Goal: Task Accomplishment & Management: Complete application form

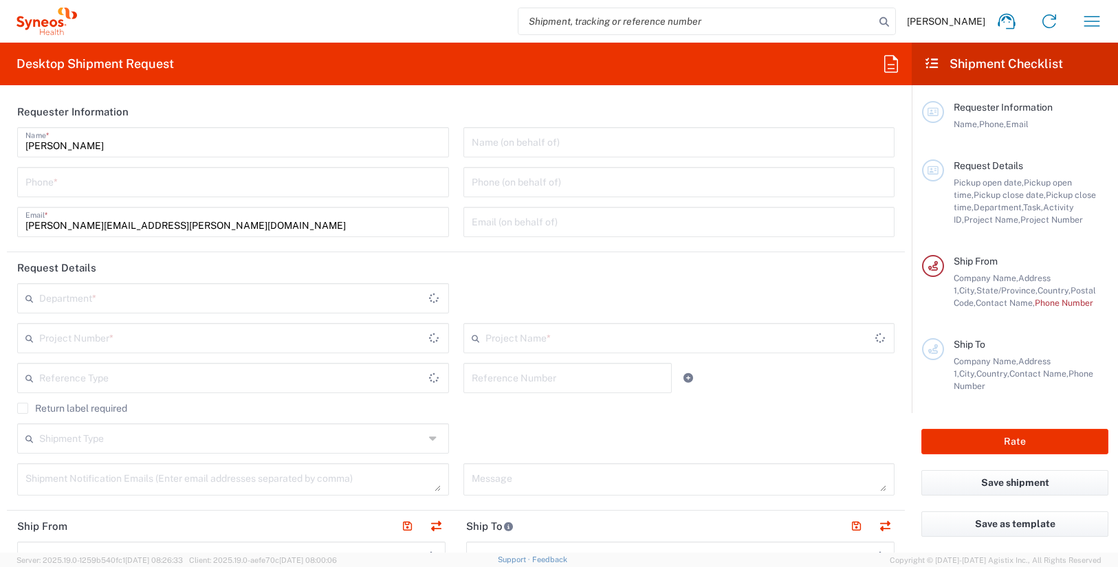
type input "[US_STATE]"
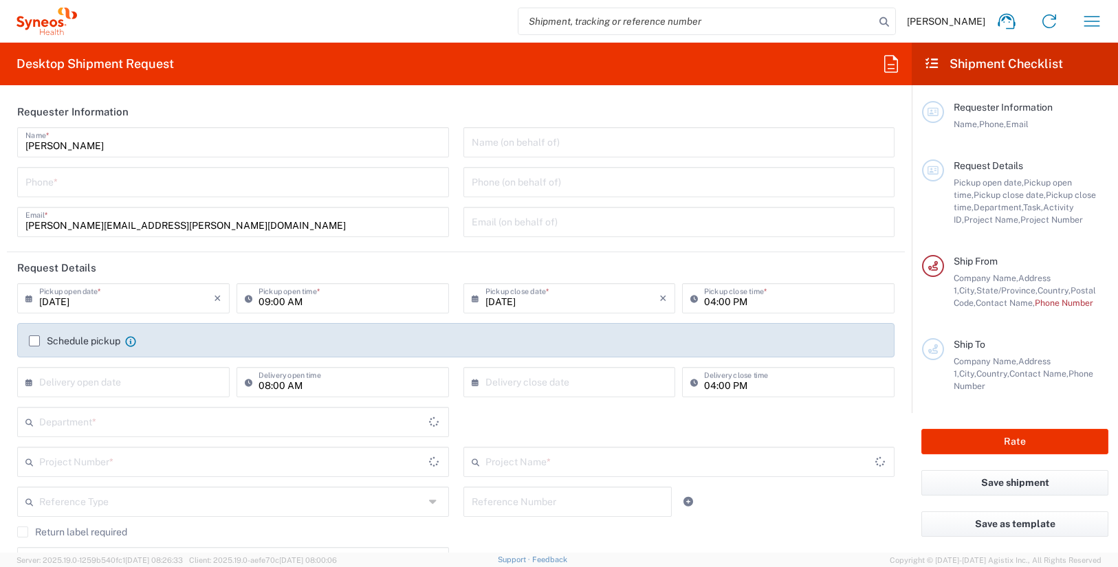
type input "[GEOGRAPHIC_DATA]"
type input "3190"
type input "[PERSON_NAME] Rsrch Grp ([GEOGRAPHIC_DATA]) In"
click at [111, 181] on input "tel" at bounding box center [232, 181] width 415 height 24
type input "3035422228"
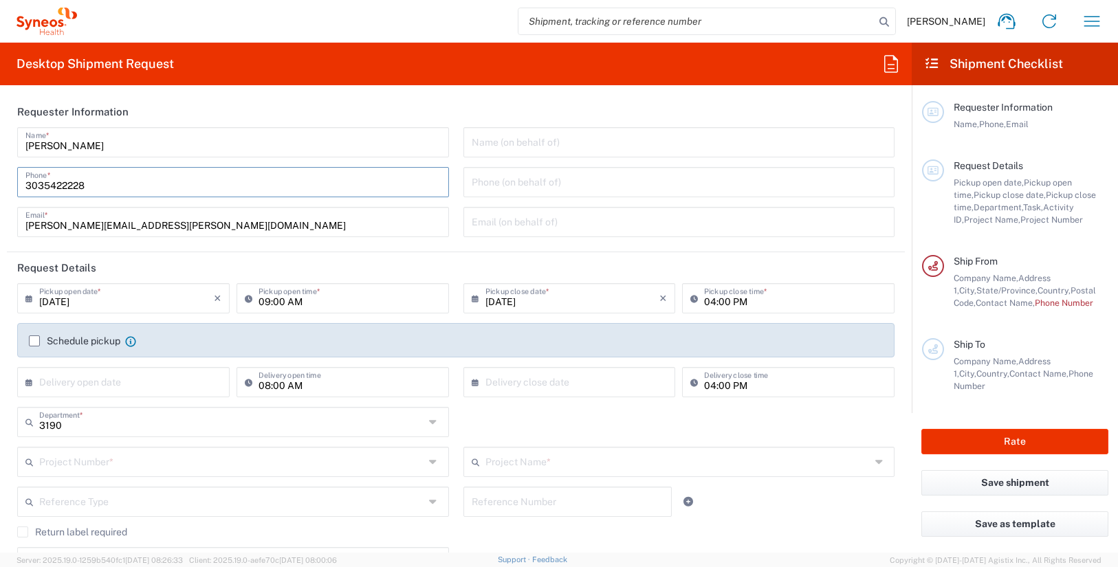
type input "Suite 111"
type input "3035422228"
type input "Tara Sattler"
type input "600 S Taylor Avenue"
type input "Suite 111"
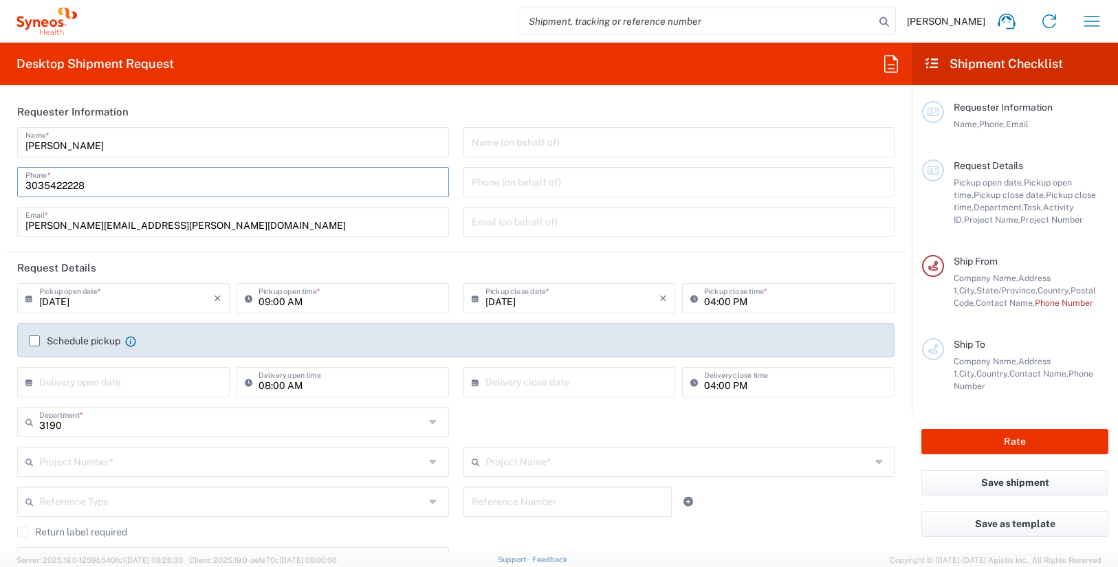
type input "St Louis"
type input "United States"
type input "63110"
type input "3035422228"
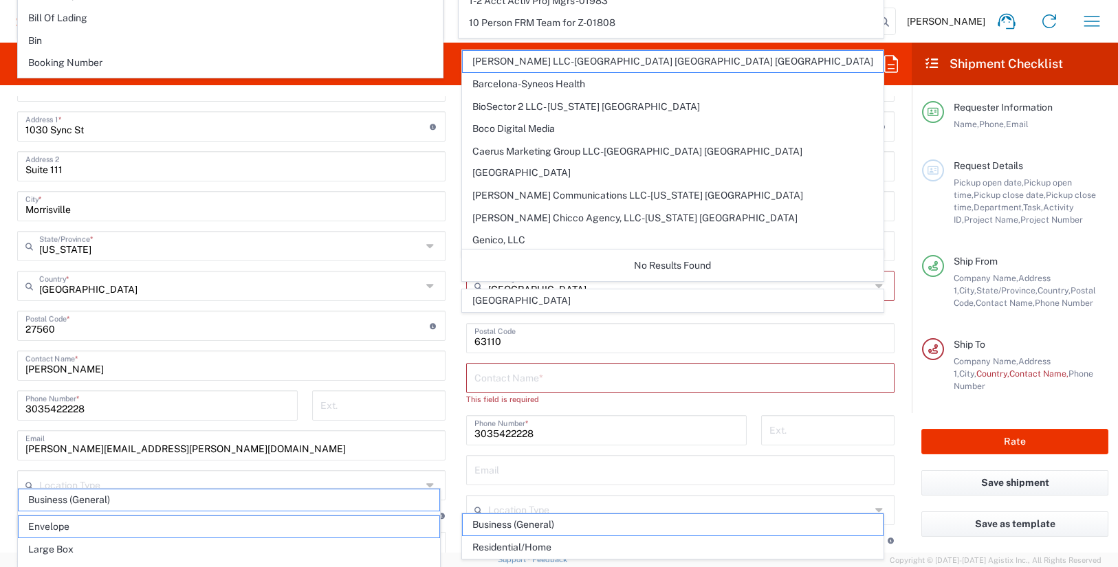
scroll to position [720, 0]
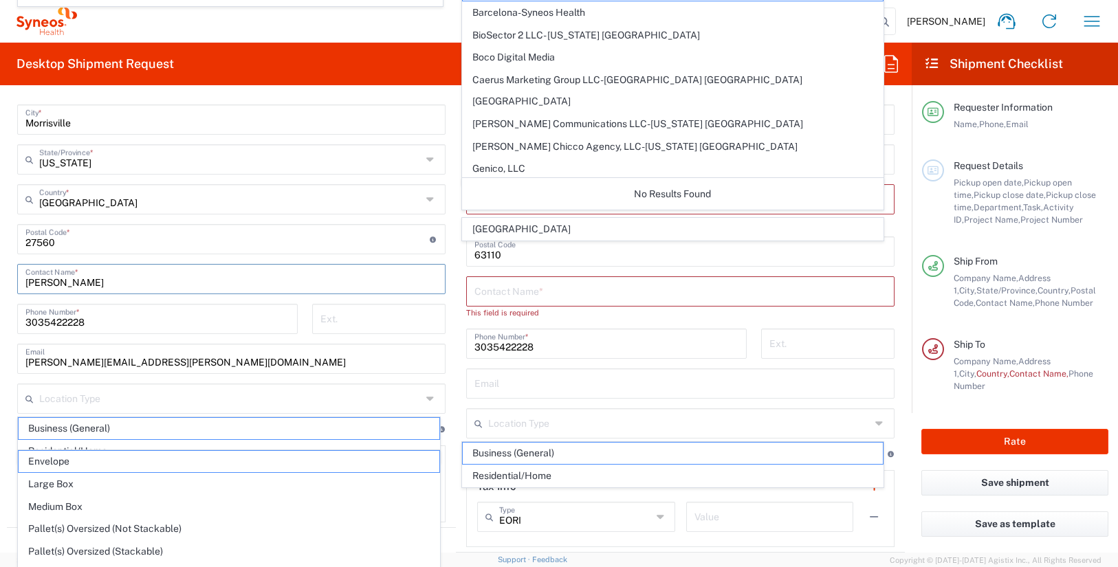
drag, startPoint x: 116, startPoint y: 282, endPoint x: -70, endPoint y: 282, distance: 186.3
click at [0, 282] on html "James Smith Home Shipment estimator Shipment tracking Desktop shipment request …" at bounding box center [559, 283] width 1118 height 567
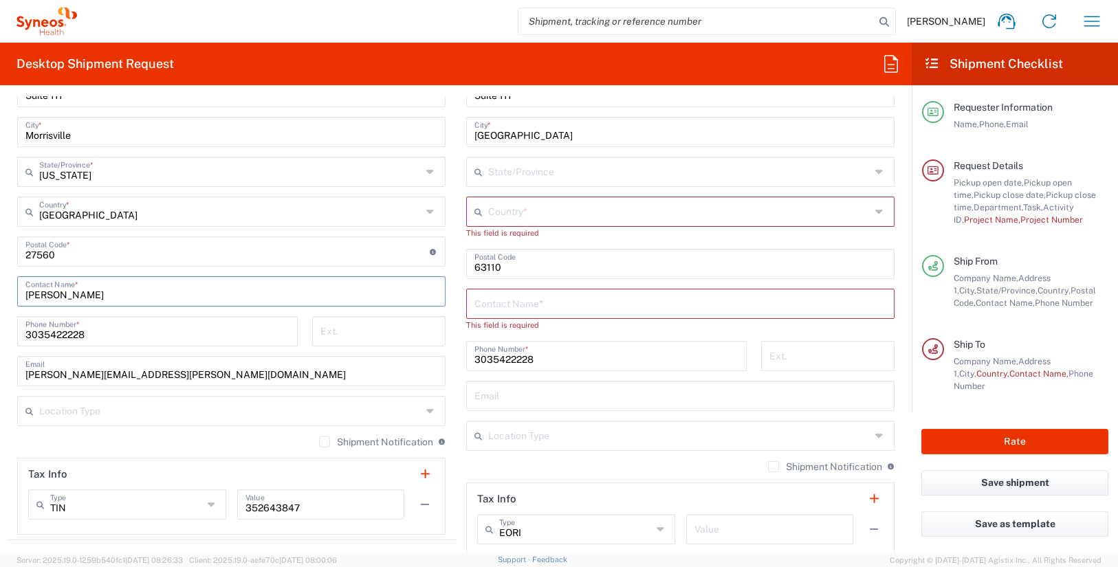
scroll to position [733, 0]
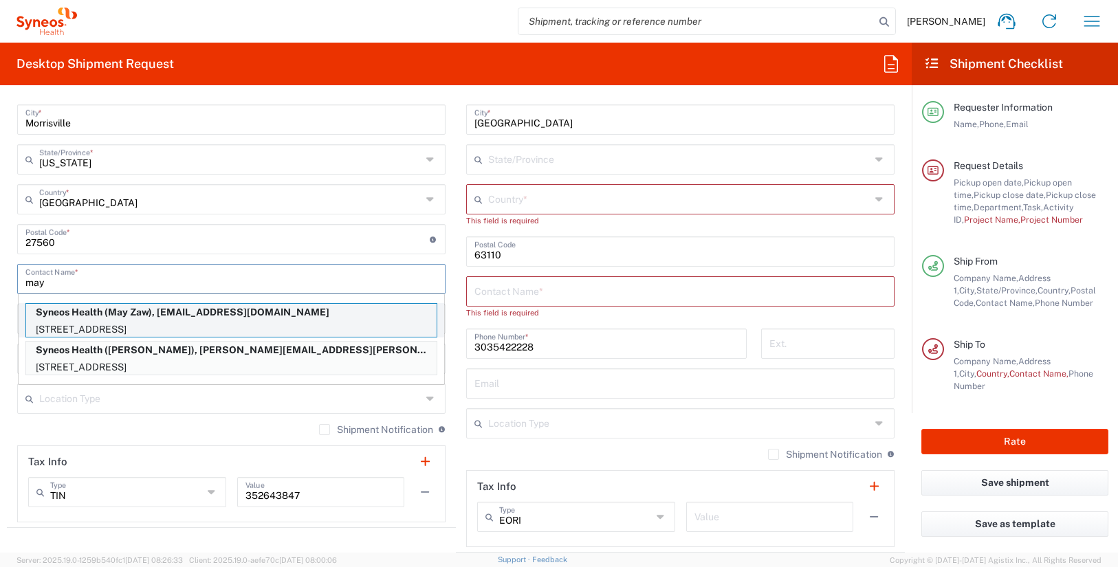
type input "may"
click at [159, 316] on p "Syneos Health (May Zaw), may.zaw@illingworthresearch.com" at bounding box center [231, 312] width 410 height 17
type input "5006 Opeongo Road"
type input "Ottawa"
type input "Canada"
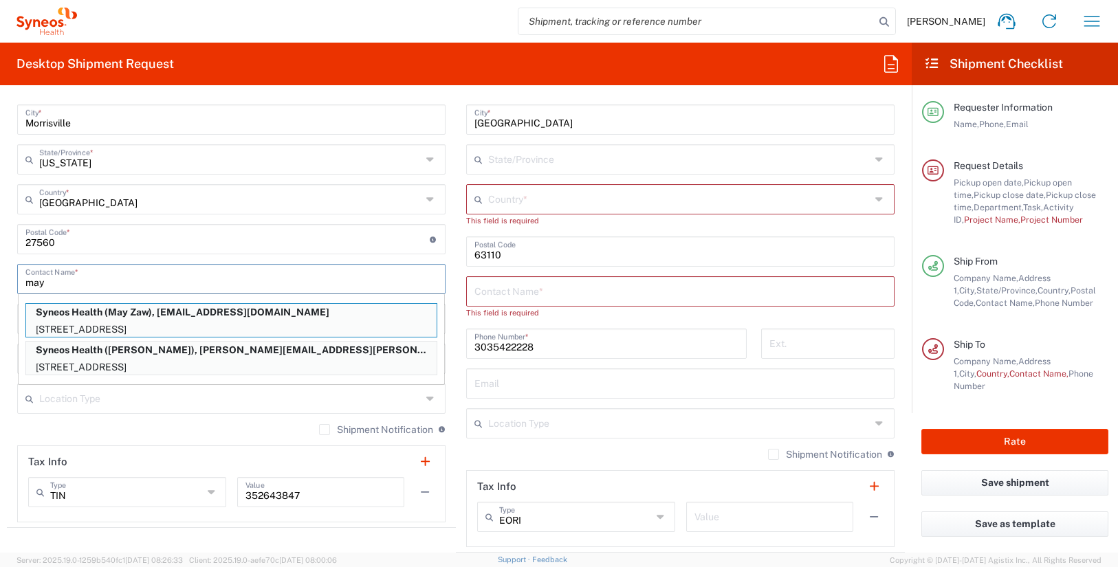
type input "K0A 3M0"
type input "May Zaw"
type input "6133714657"
type input "may.zaw@illingworthresearch.com"
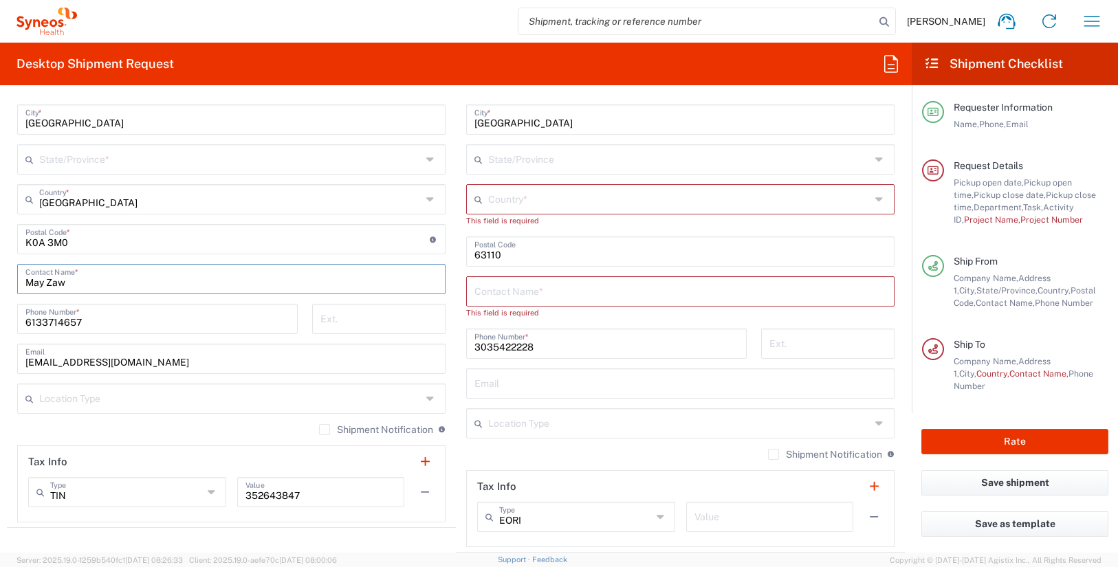
type input "Ontario"
click at [522, 295] on input "text" at bounding box center [680, 290] width 412 height 24
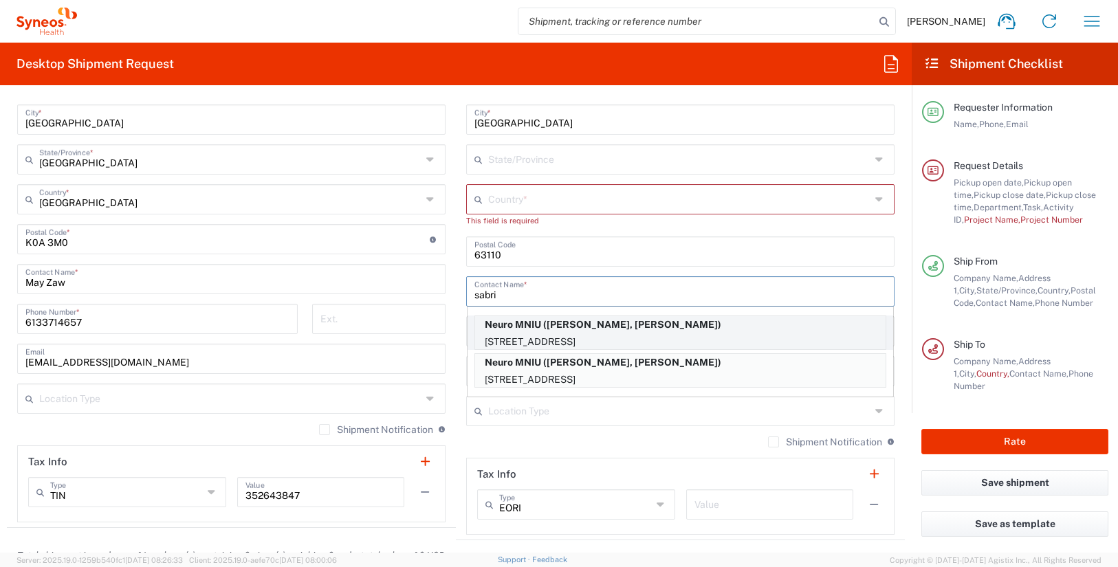
type input "sabri"
click at [658, 332] on p "Neuro MNIU (Sabrina Yusuf, Mohini Patel)" at bounding box center [680, 324] width 410 height 17
type input "Neuro MNIU"
type input "3801 University Street"
type input "Montreal"
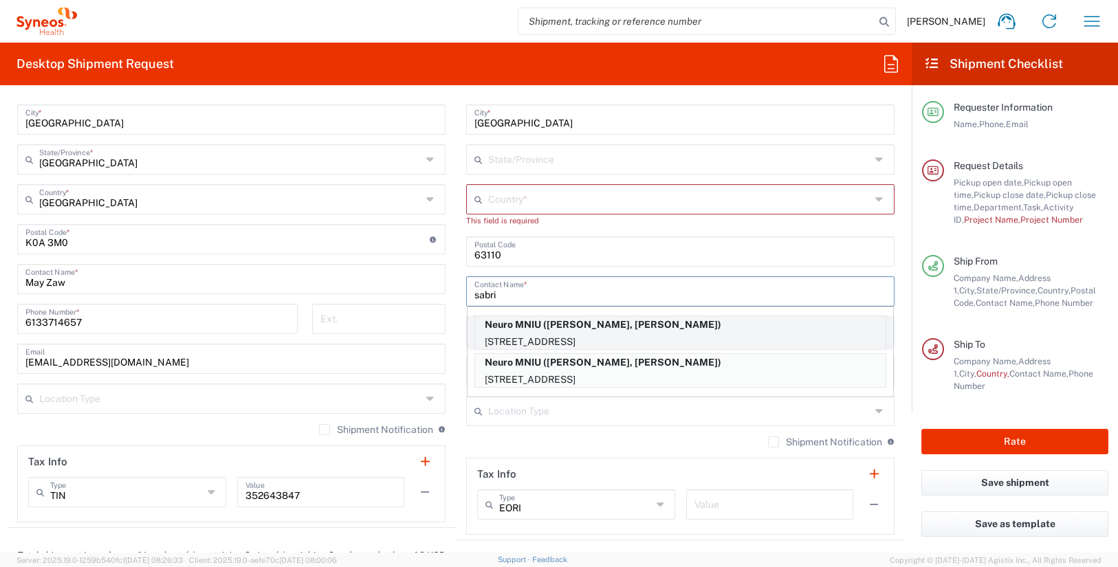
type input "Canada"
type input "H3A 2B4"
type input "Sabrina Yusuf, Mohini Patel"
type input "514 396 1949"
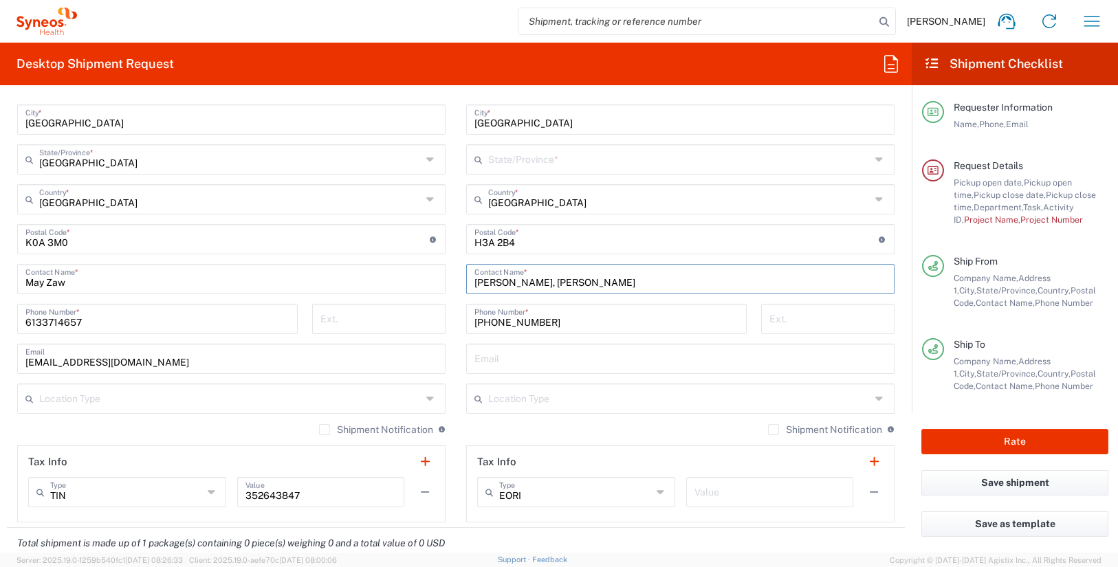
type input "Quebec"
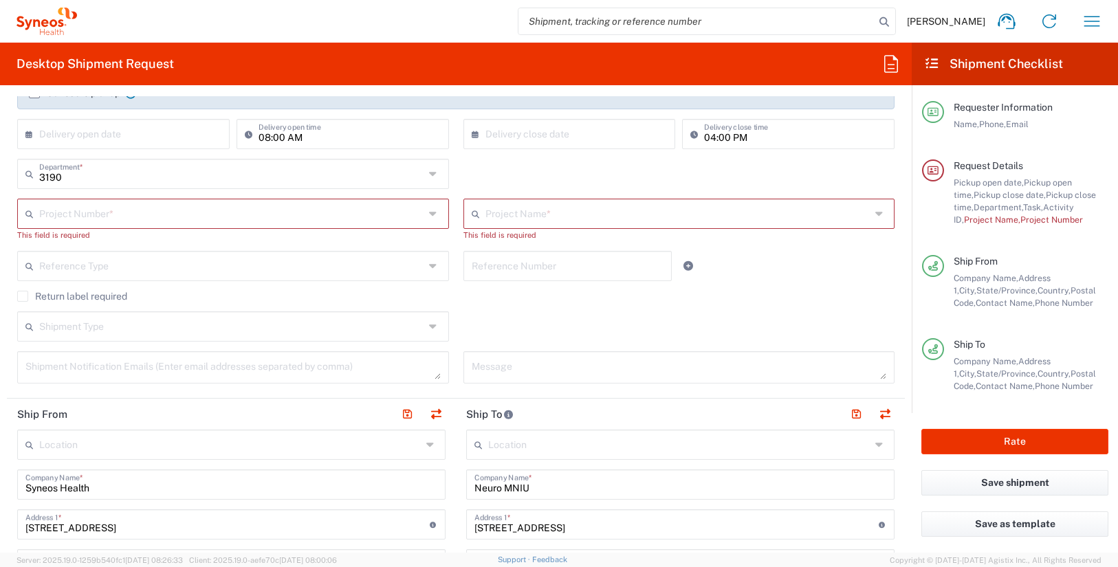
scroll to position [245, 0]
click at [106, 224] on input "text" at bounding box center [231, 215] width 385 height 24
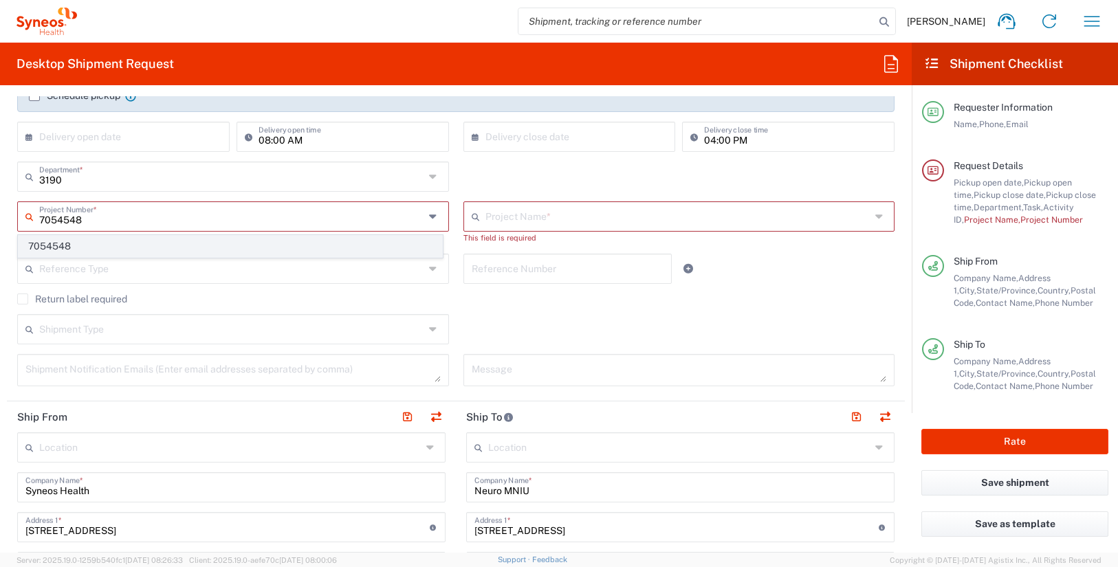
type input "7054548"
click at [71, 241] on span "7054548" at bounding box center [230, 246] width 423 height 21
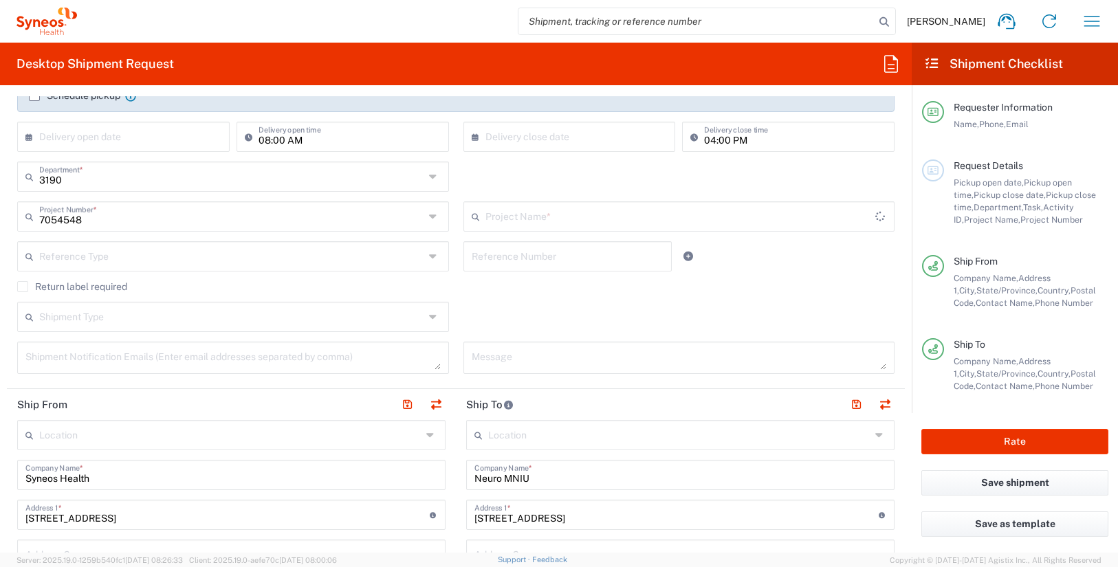
type input "802-JUL-003"
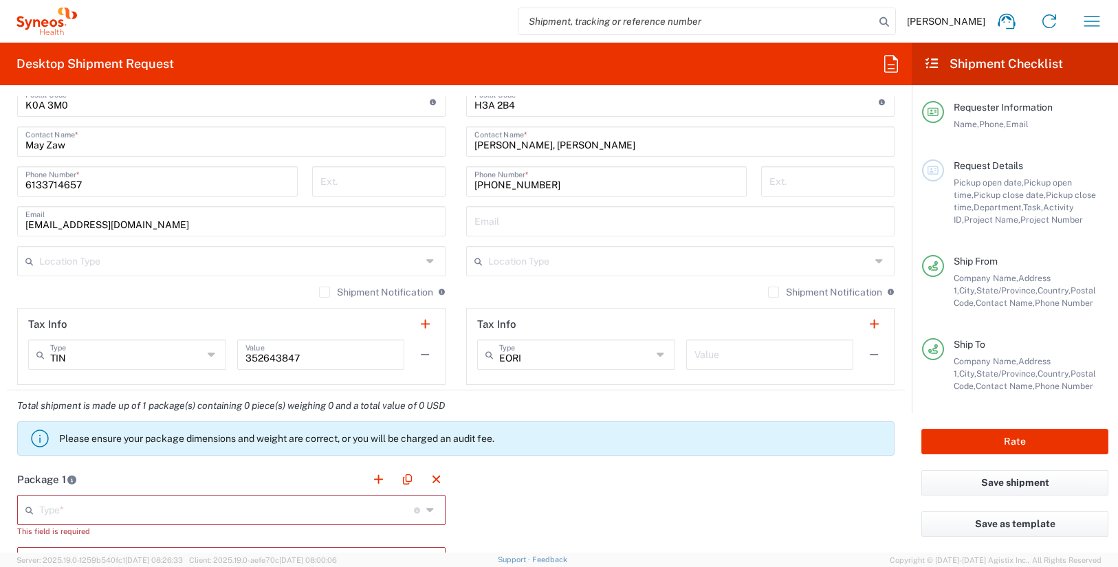
scroll to position [843, 0]
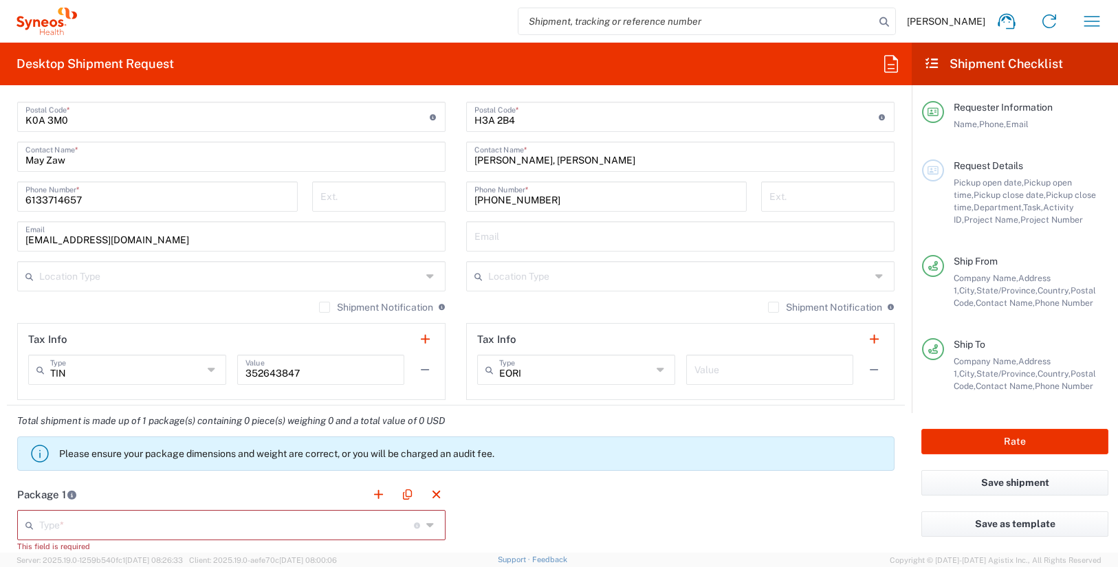
click at [63, 201] on input "6133714657" at bounding box center [157, 196] width 264 height 24
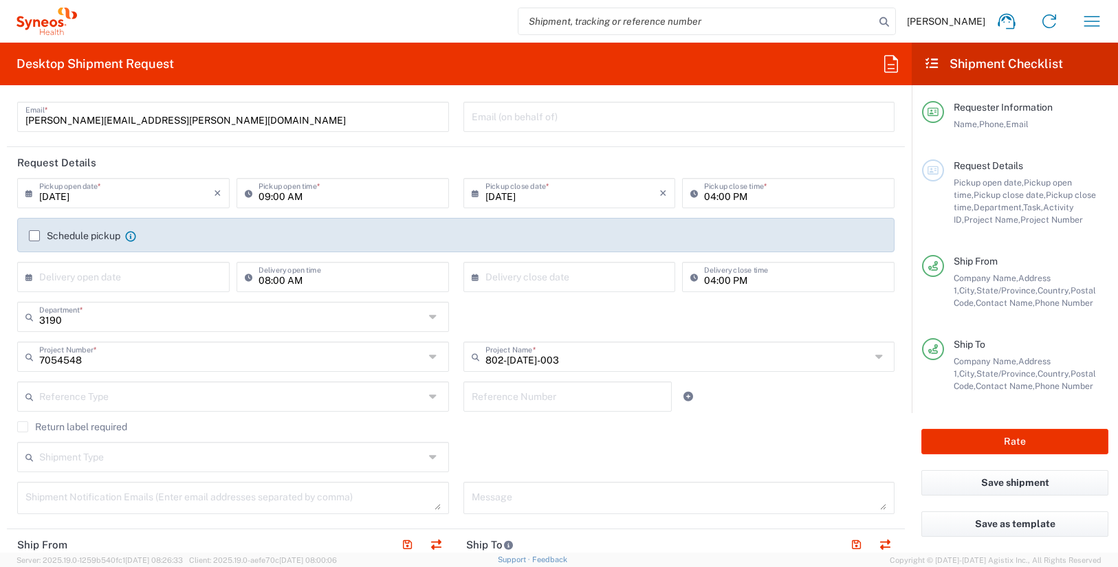
scroll to position [0, 0]
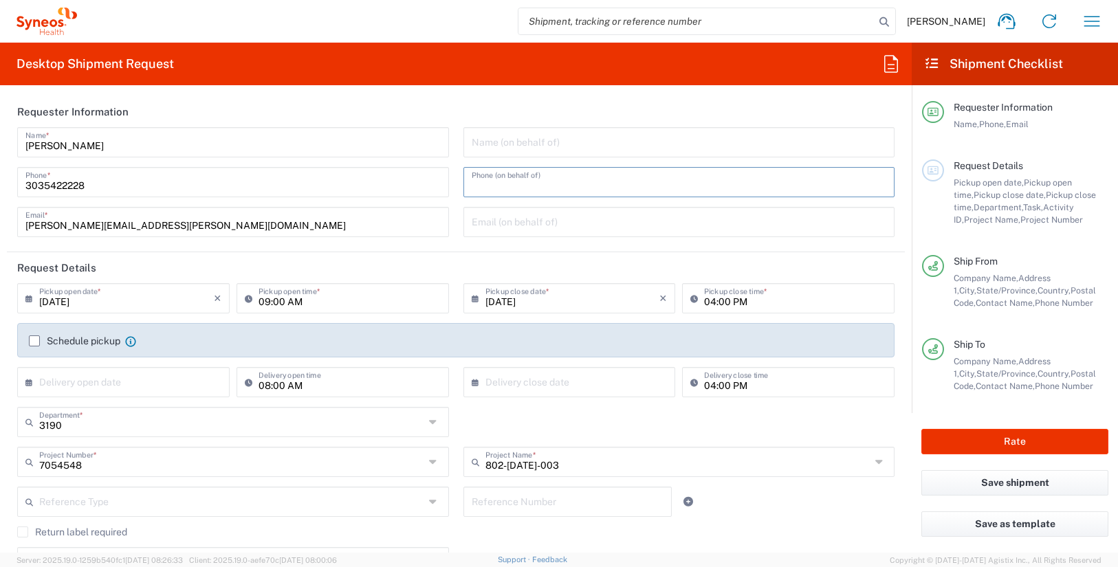
click at [507, 173] on input "tel" at bounding box center [679, 181] width 415 height 24
paste input "6133714657"
type input "6133714657"
click at [480, 144] on input "text" at bounding box center [679, 141] width 415 height 24
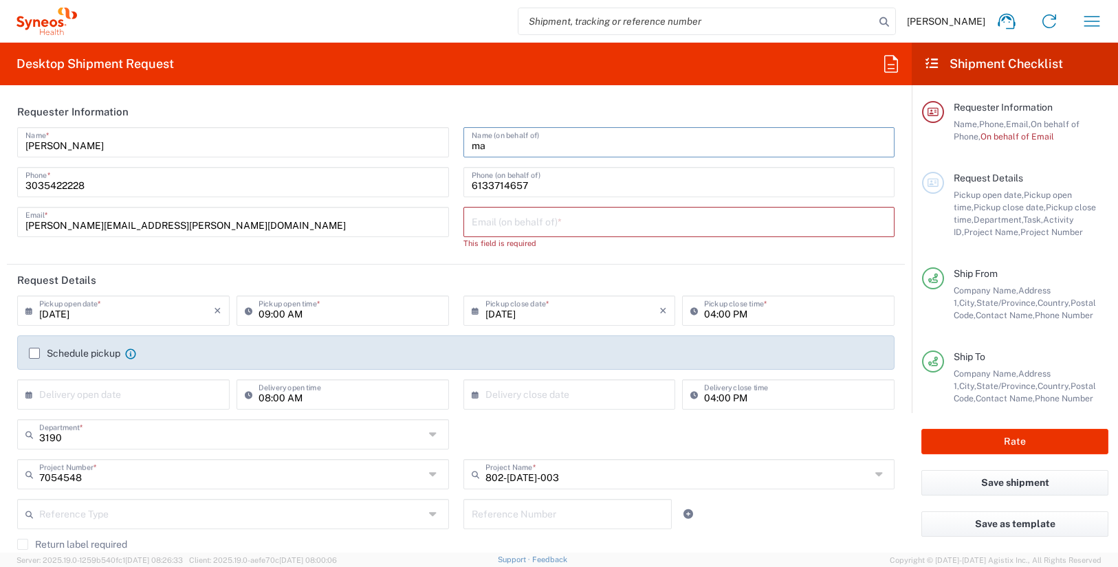
type input "m"
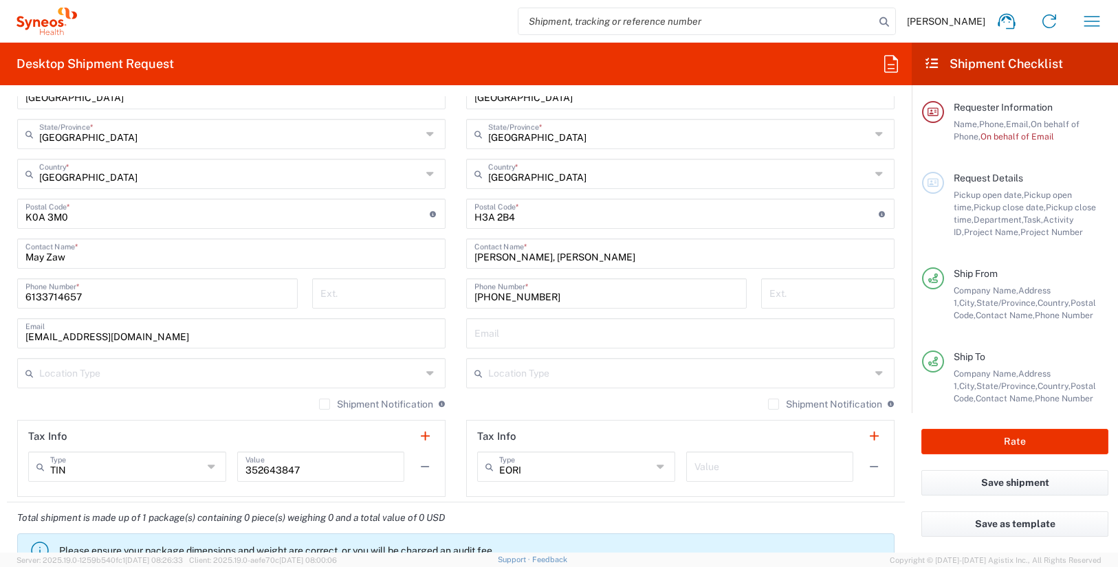
scroll to position [765, 0]
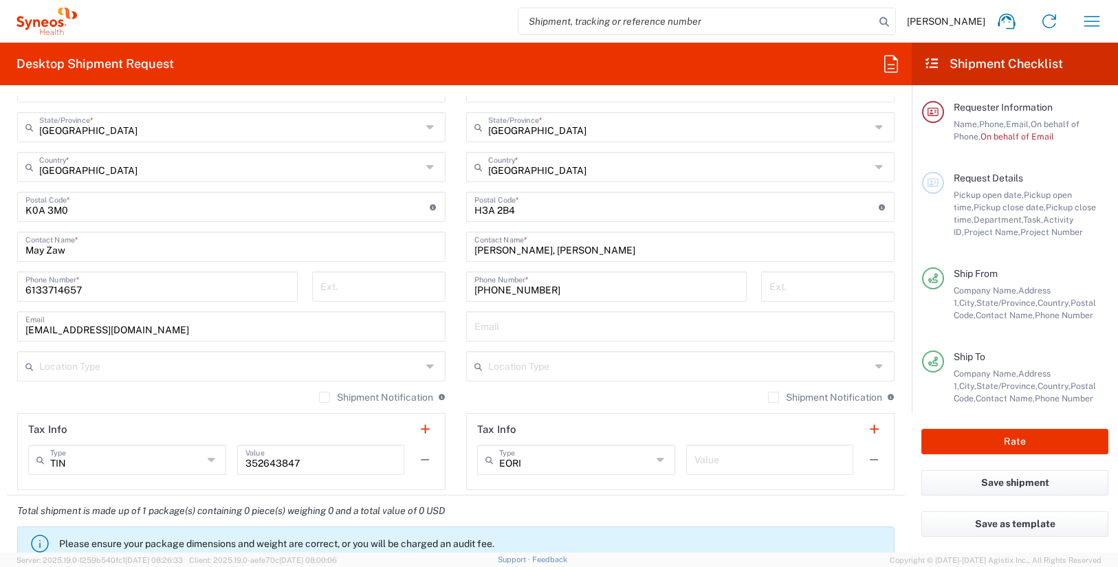
type input "May Zaw"
click at [129, 331] on input "may.zaw@illingworthresearch.com" at bounding box center [231, 325] width 412 height 24
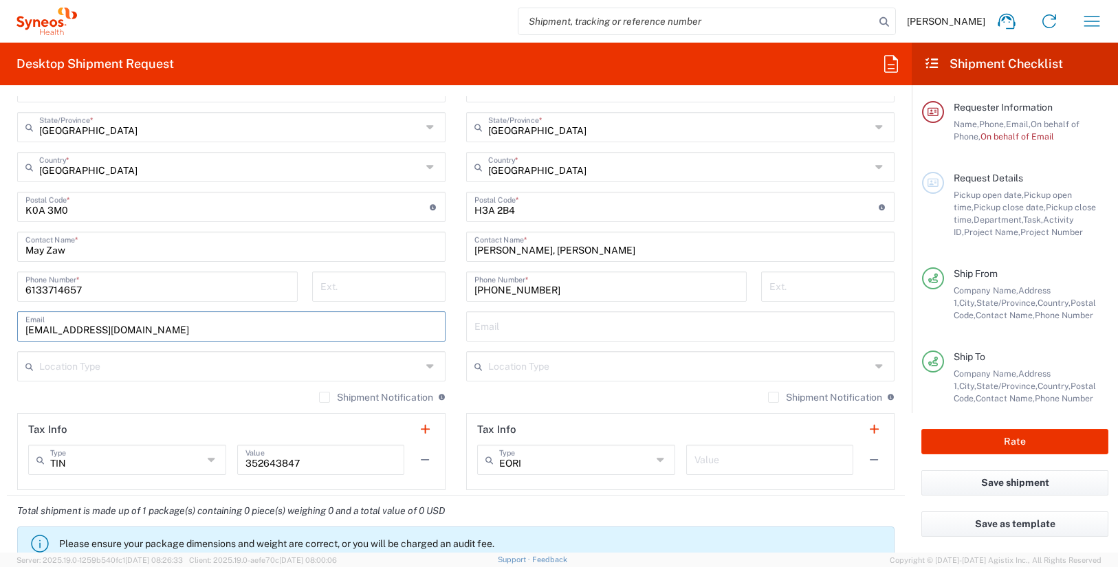
click at [129, 331] on input "may.zaw@illingworthresearch.com" at bounding box center [231, 325] width 412 height 24
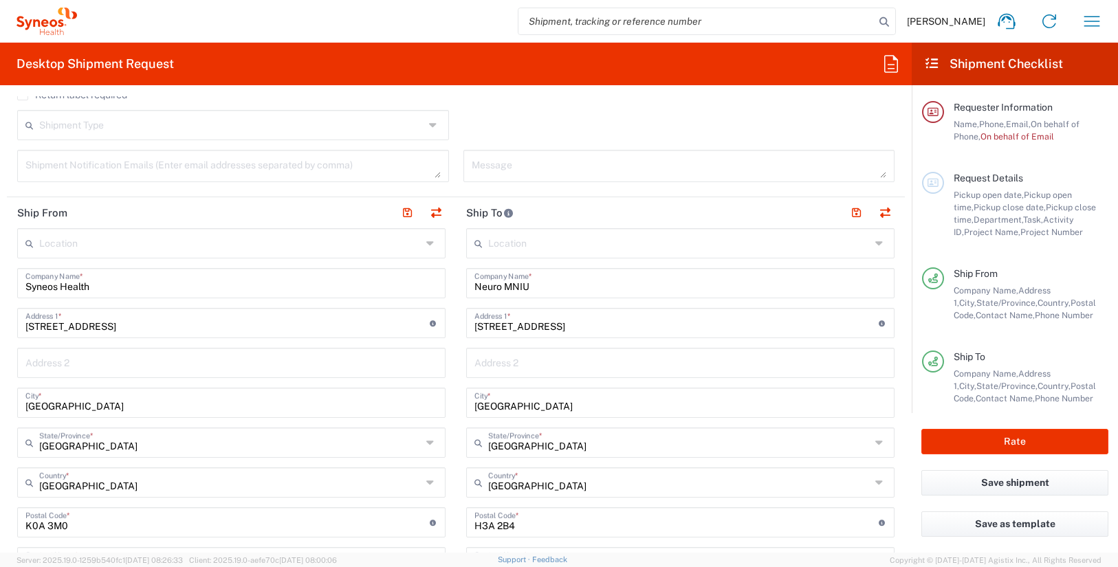
scroll to position [0, 0]
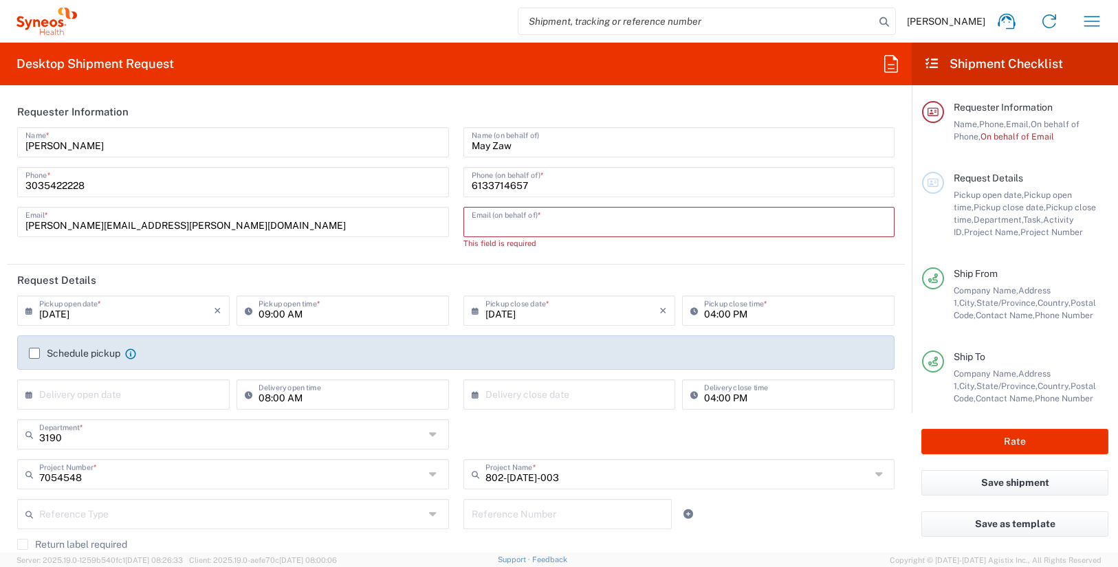
click at [535, 225] on input "text" at bounding box center [679, 221] width 415 height 24
paste input "may.zaw@illingworthresearch.com"
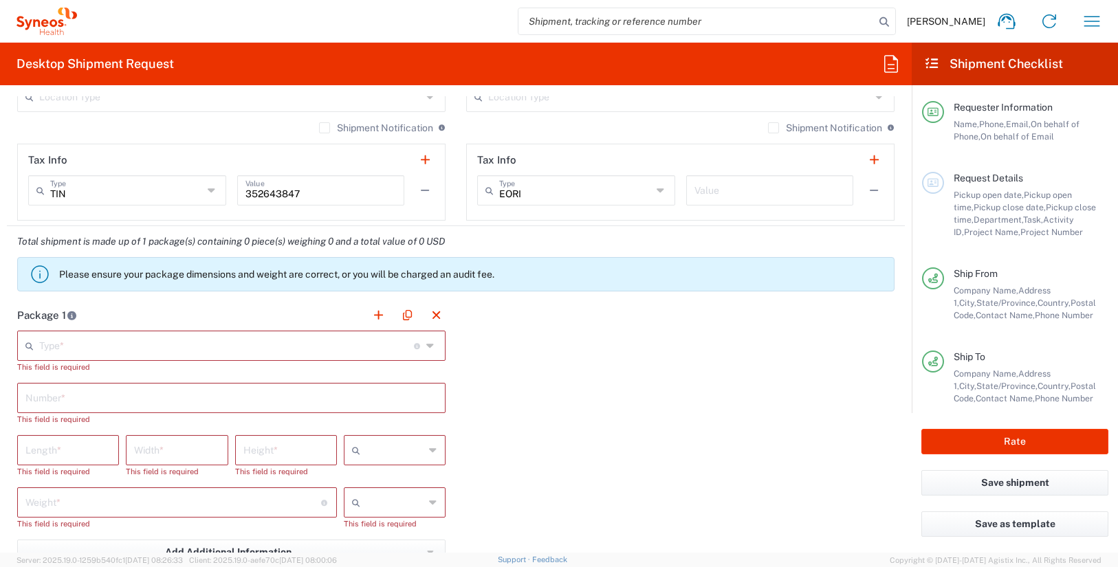
scroll to position [1034, 0]
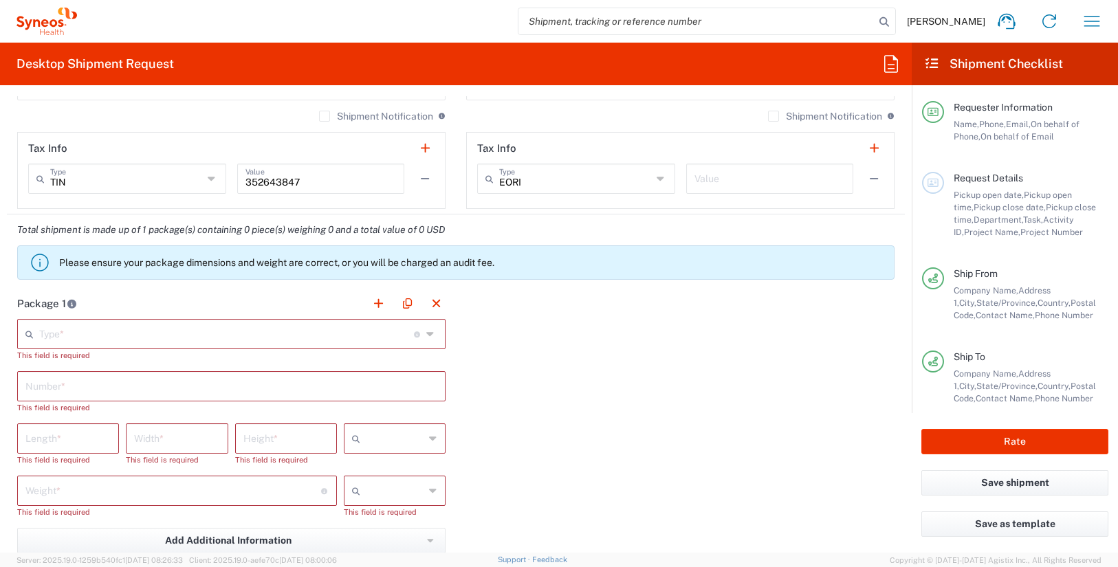
type input "may.zaw@illingworthresearch.com"
click at [166, 338] on input "text" at bounding box center [226, 333] width 375 height 24
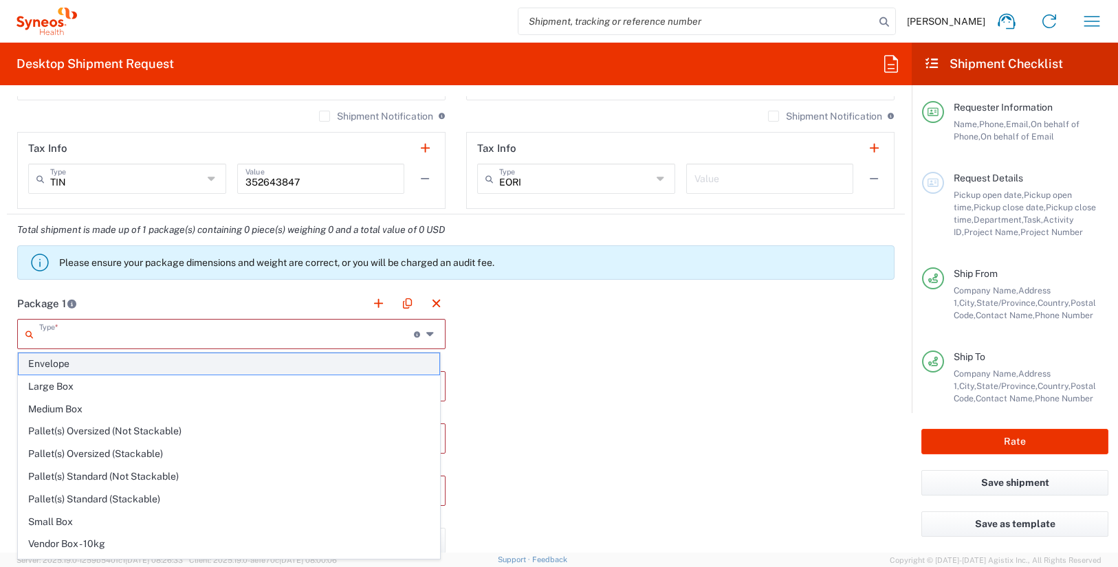
click at [151, 363] on span "Envelope" at bounding box center [229, 363] width 421 height 21
type input "Envelope"
type input "1"
type input "9.5"
type input "12.5"
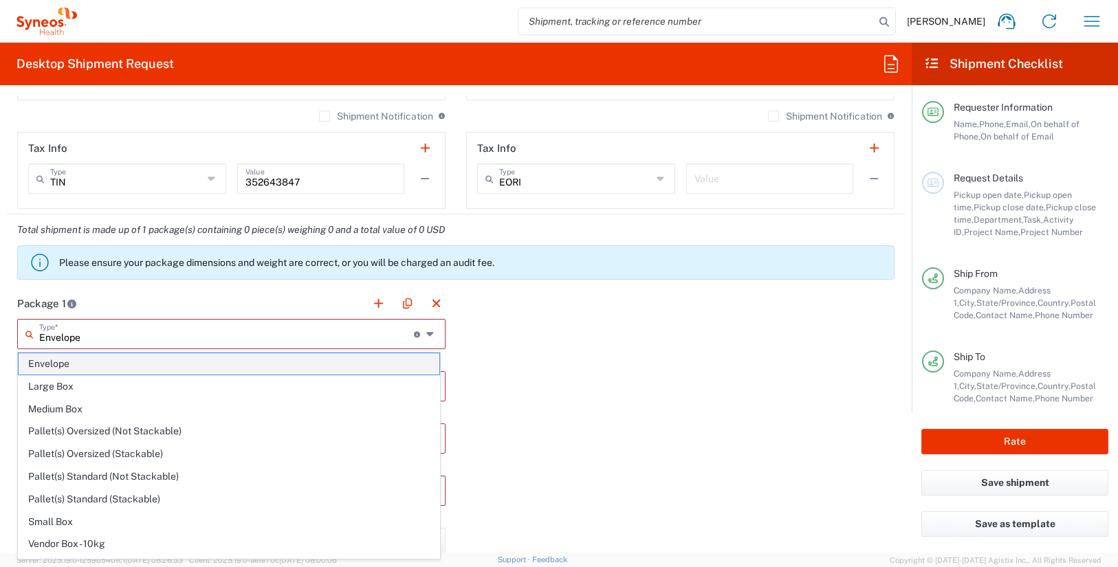
type input "0.25"
type input "in"
type input "0.45"
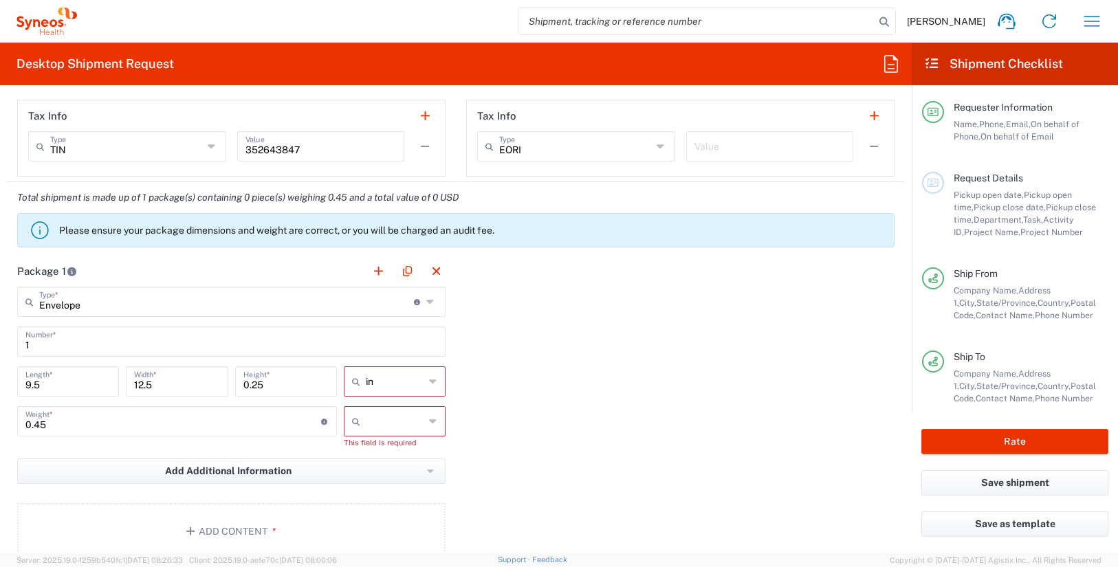
scroll to position [1067, 0]
click at [429, 416] on icon at bounding box center [433, 420] width 8 height 22
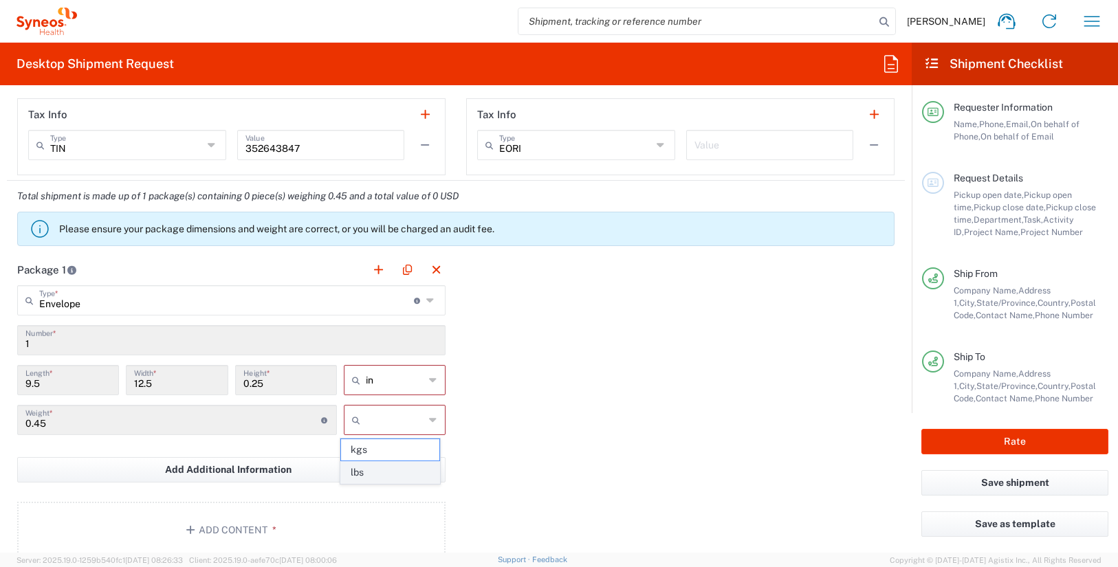
click at [379, 468] on span "lbs" at bounding box center [390, 472] width 98 height 21
type input "lbs"
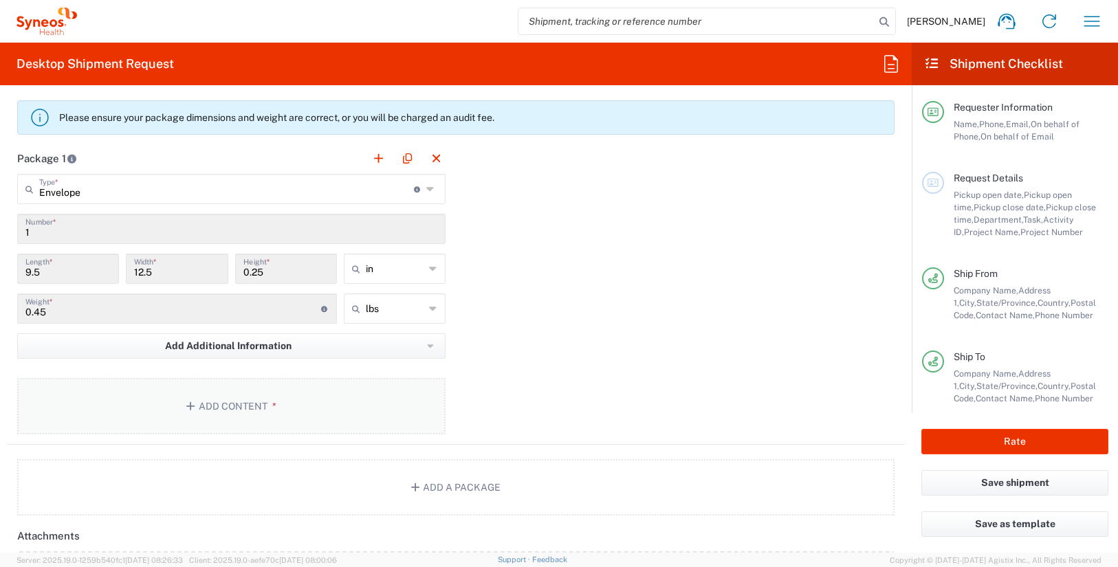
scroll to position [1186, 0]
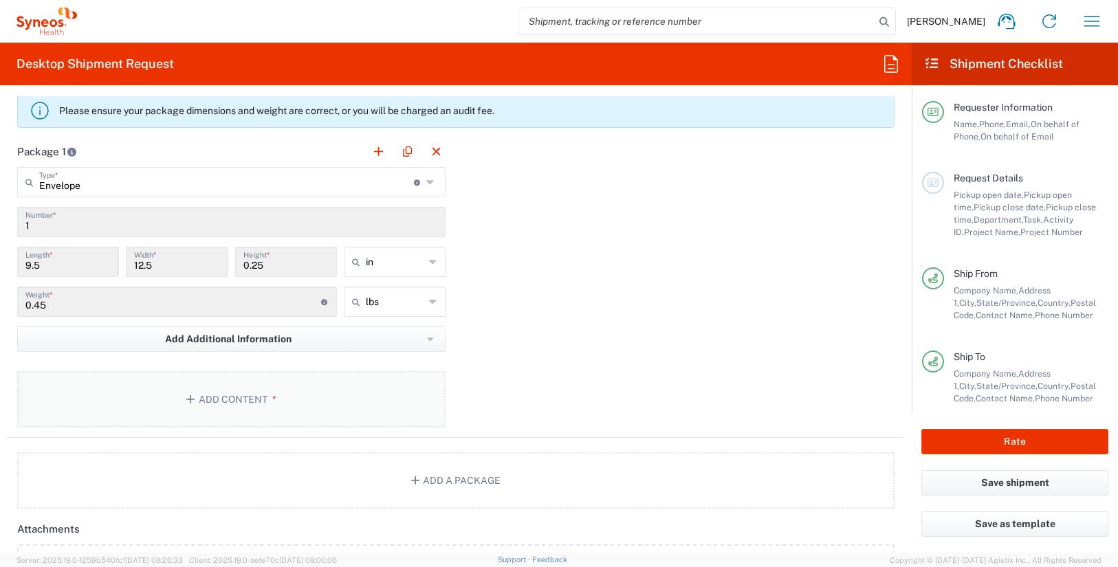
click at [224, 406] on button "Add Content *" at bounding box center [231, 399] width 428 height 56
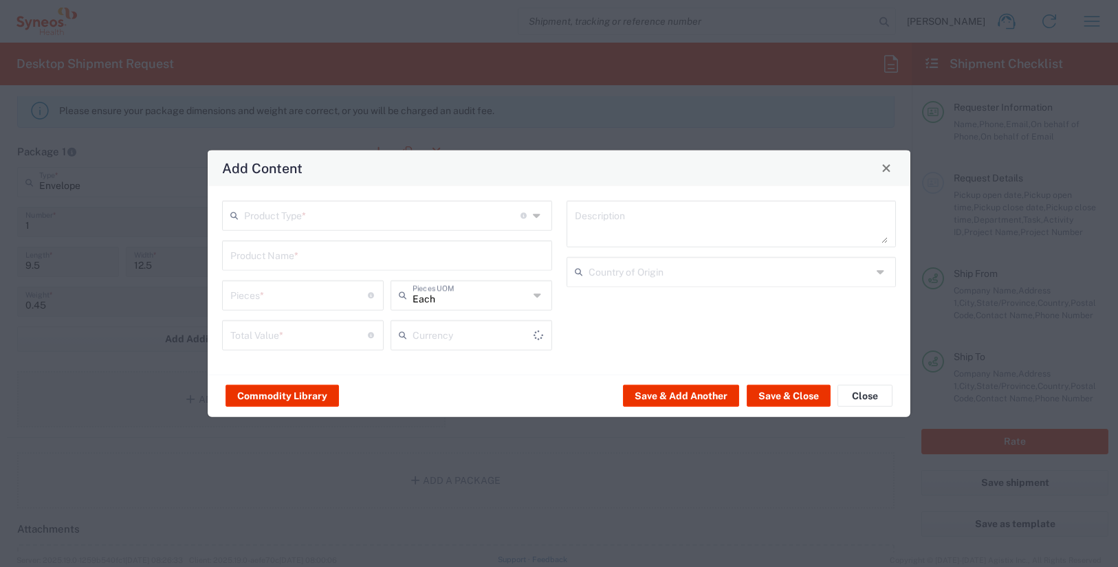
type input "US Dollar"
click at [292, 222] on input "text" at bounding box center [382, 214] width 276 height 24
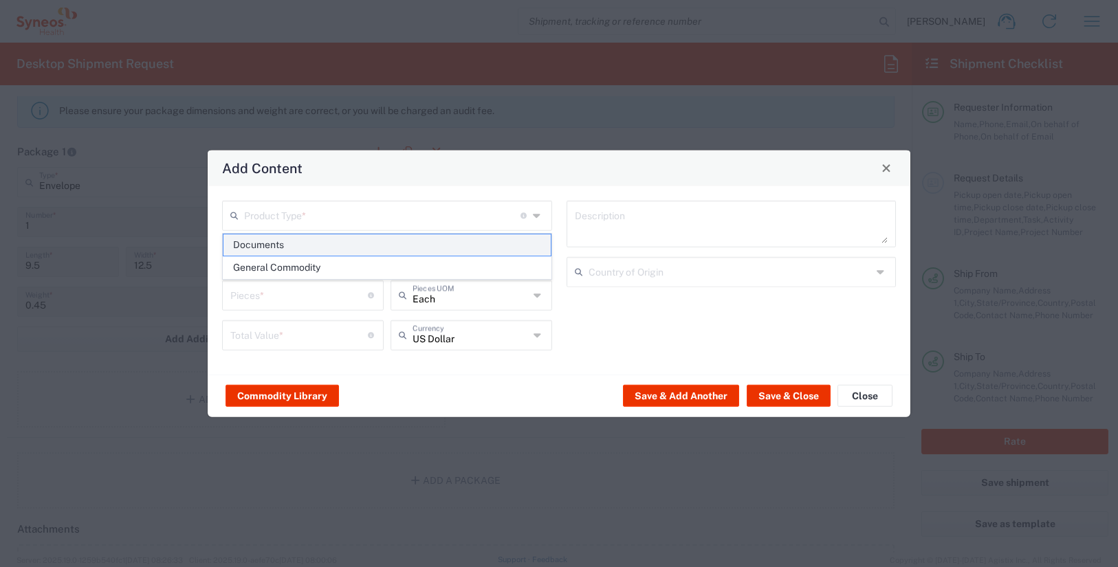
click at [291, 247] on span "Documents" at bounding box center [386, 244] width 327 height 21
type input "Documents"
type input "1"
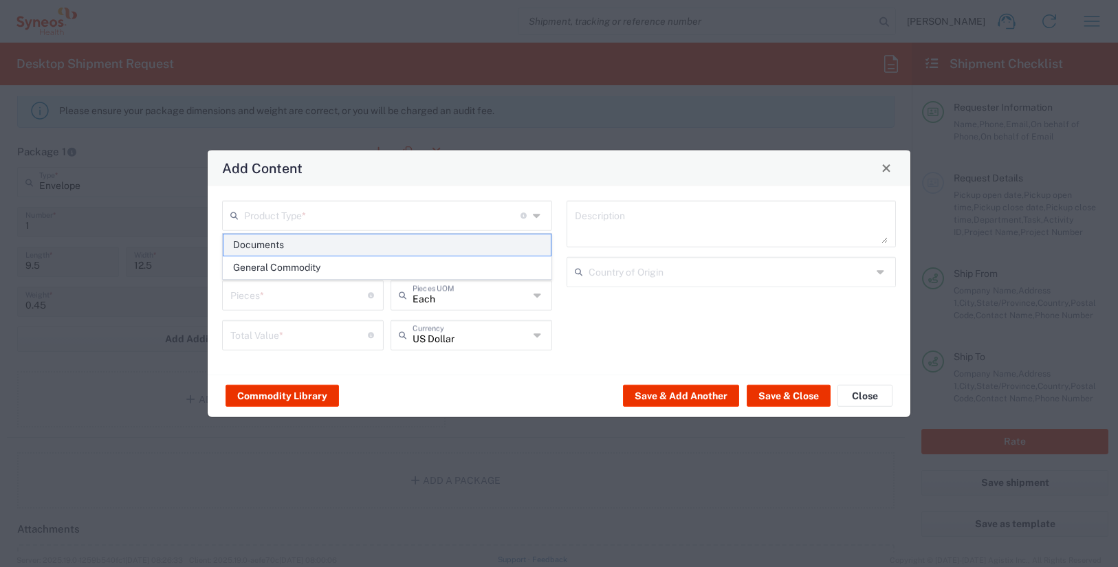
type textarea "Documents"
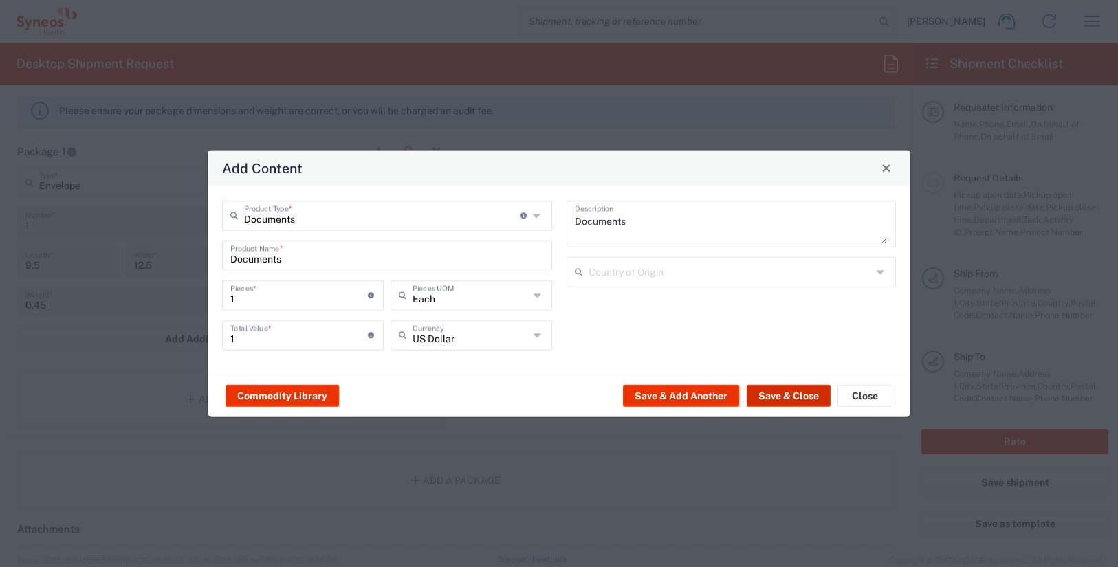
click at [798, 395] on button "Save & Close" at bounding box center [788, 396] width 84 height 22
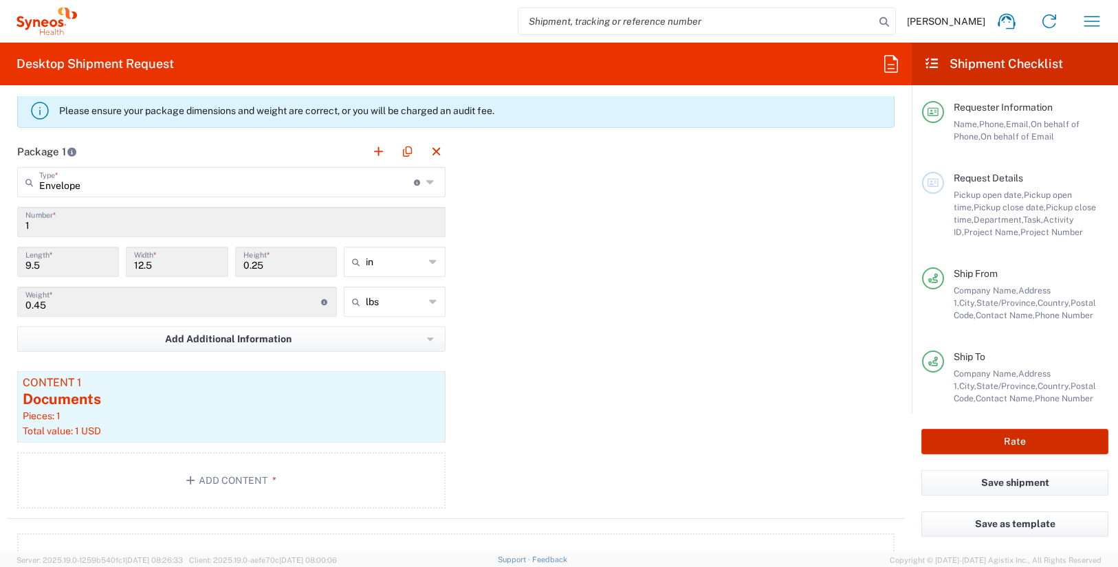
click at [1015, 441] on button "Rate" at bounding box center [1014, 441] width 187 height 25
type input "7054548"
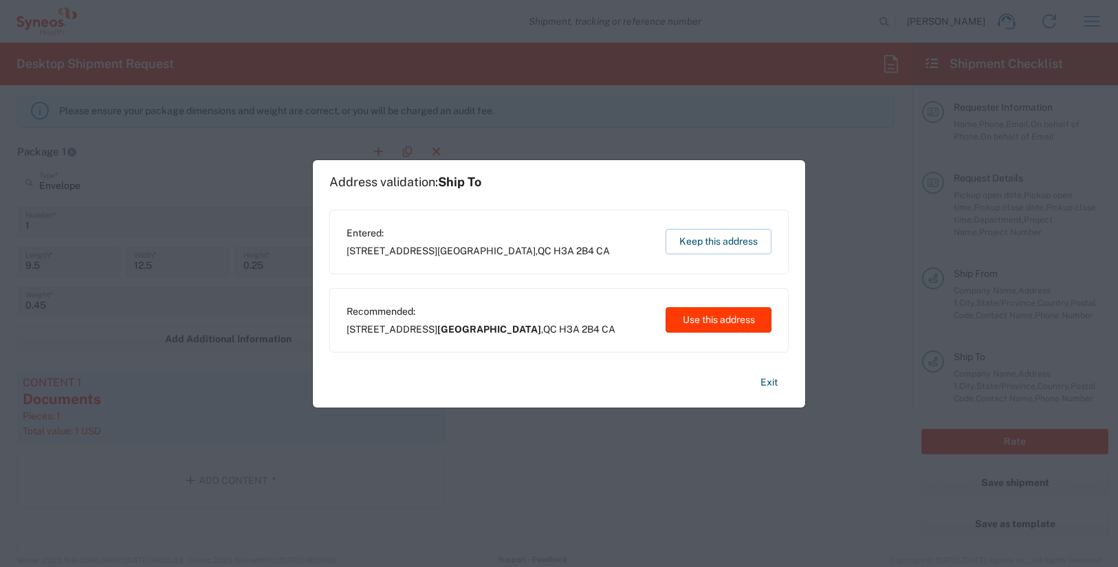
click at [753, 318] on button "Use this address" at bounding box center [718, 319] width 106 height 25
type input "Montréal"
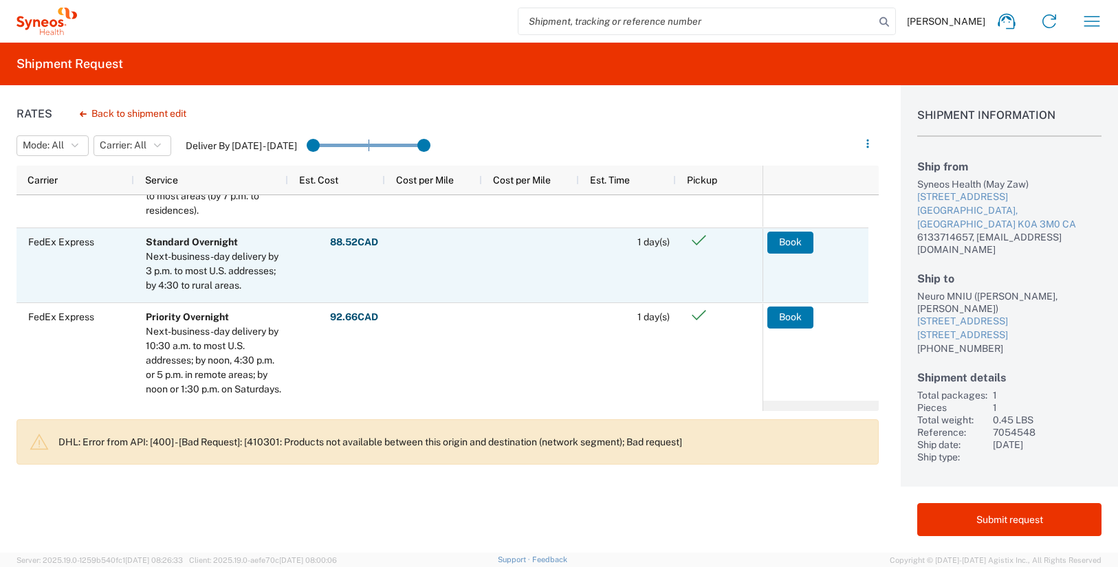
scroll to position [137, 0]
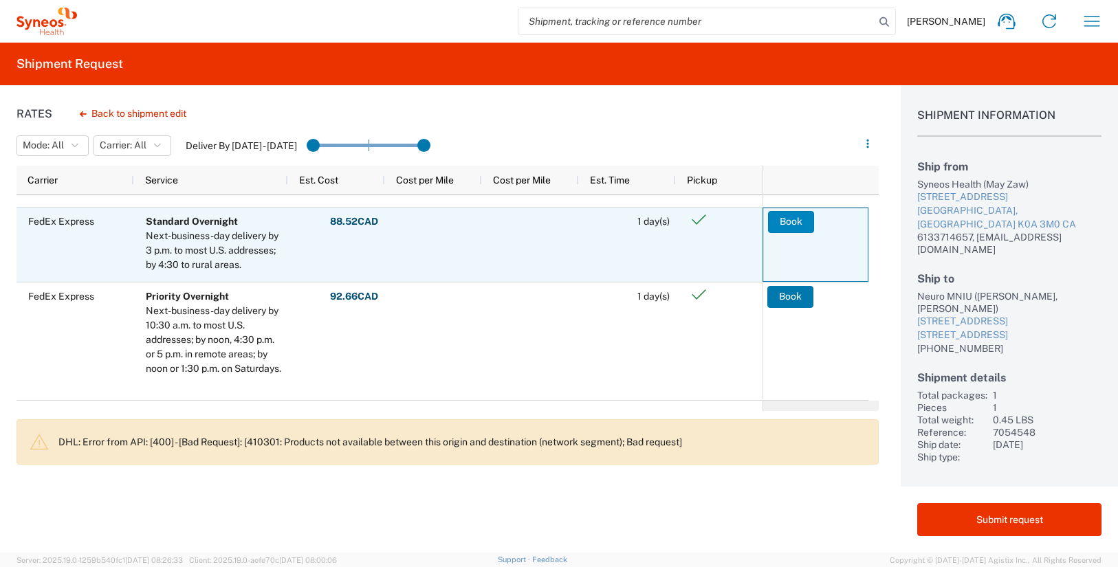
click at [777, 230] on button "Book" at bounding box center [791, 222] width 46 height 22
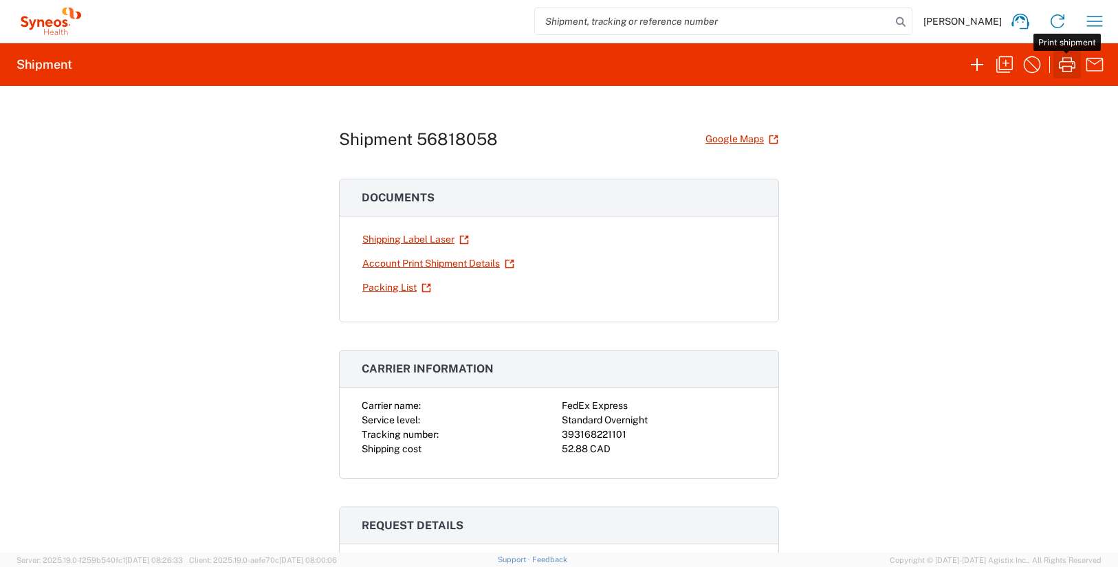
click at [1067, 67] on icon "button" at bounding box center [1067, 65] width 22 height 22
